Goal: Find specific page/section

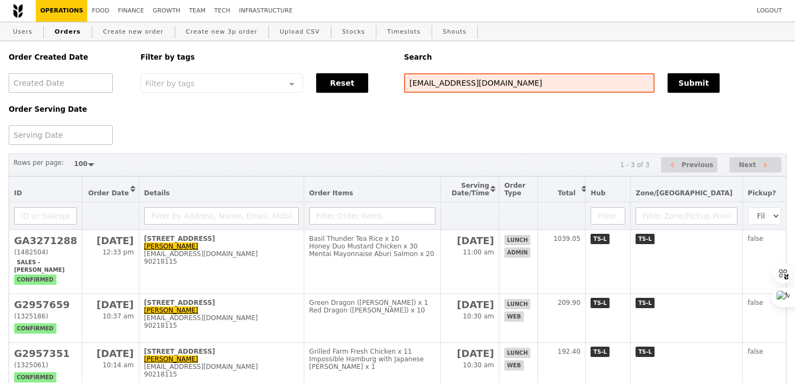
select select "100"
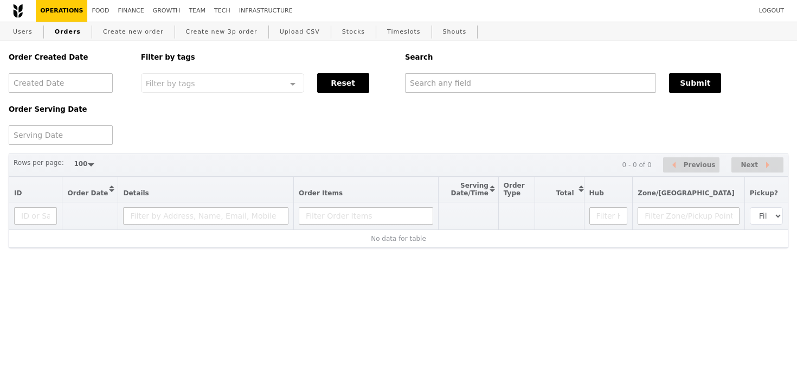
select select "100"
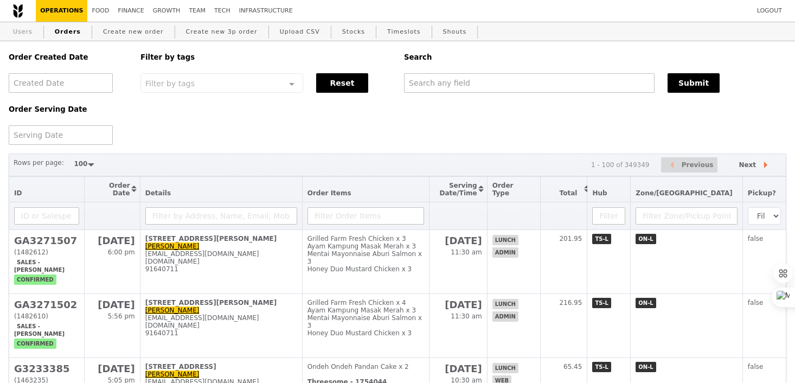
click at [27, 34] on link "Users" at bounding box center [23, 32] width 28 height 20
